Goal: Find specific page/section: Find specific page/section

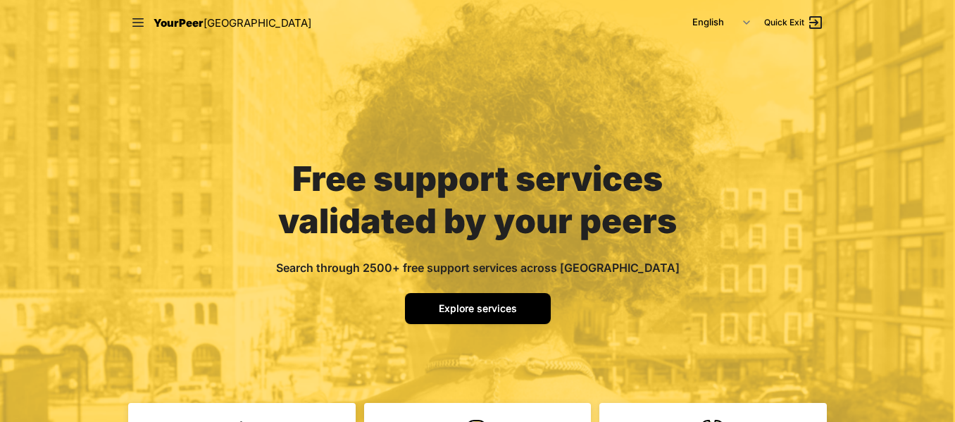
click at [481, 308] on span "Explore services" at bounding box center [478, 308] width 78 height 12
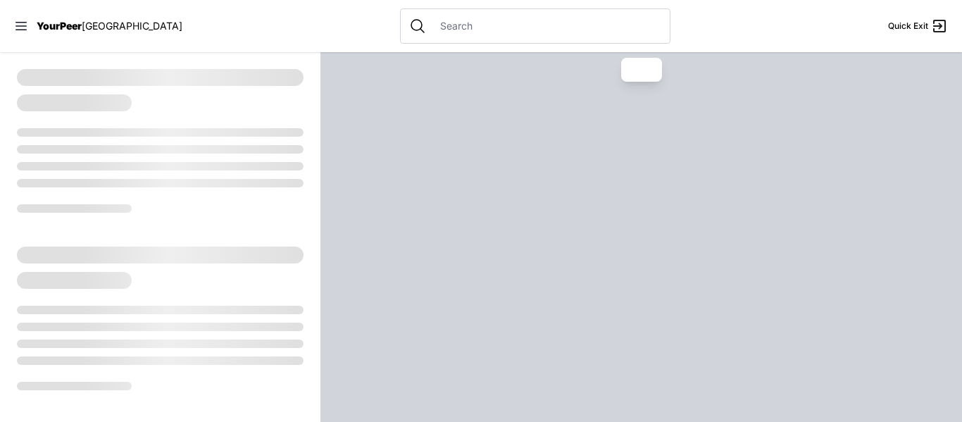
select select "recentlyUpdated"
